Goal: Task Accomplishment & Management: Manage account settings

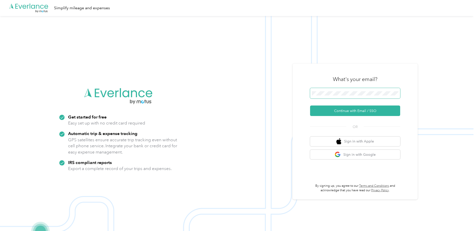
click at [363, 90] on span at bounding box center [355, 93] width 90 height 11
click at [345, 97] on span at bounding box center [355, 93] width 90 height 11
click at [340, 112] on button "Continue with Email / SSO" at bounding box center [355, 111] width 90 height 11
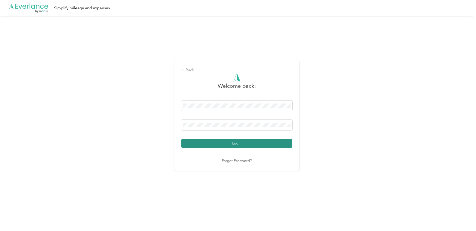
click at [222, 147] on button "Login" at bounding box center [236, 143] width 111 height 9
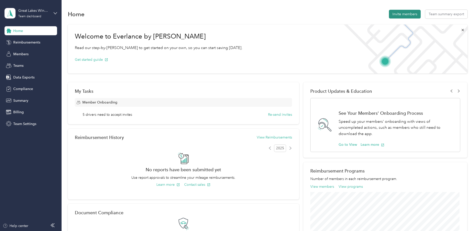
click at [416, 14] on button "Invite members" at bounding box center [405, 14] width 32 height 9
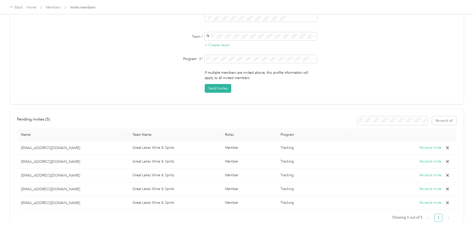
scroll to position [110, 0]
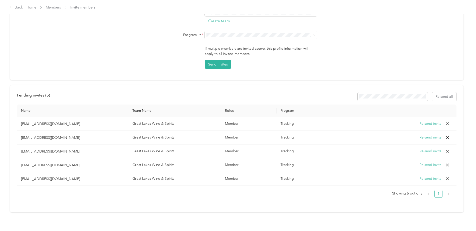
click at [432, 176] on button "Re-send invite" at bounding box center [431, 179] width 22 height 6
